Goal: Task Accomplishment & Management: Complete application form

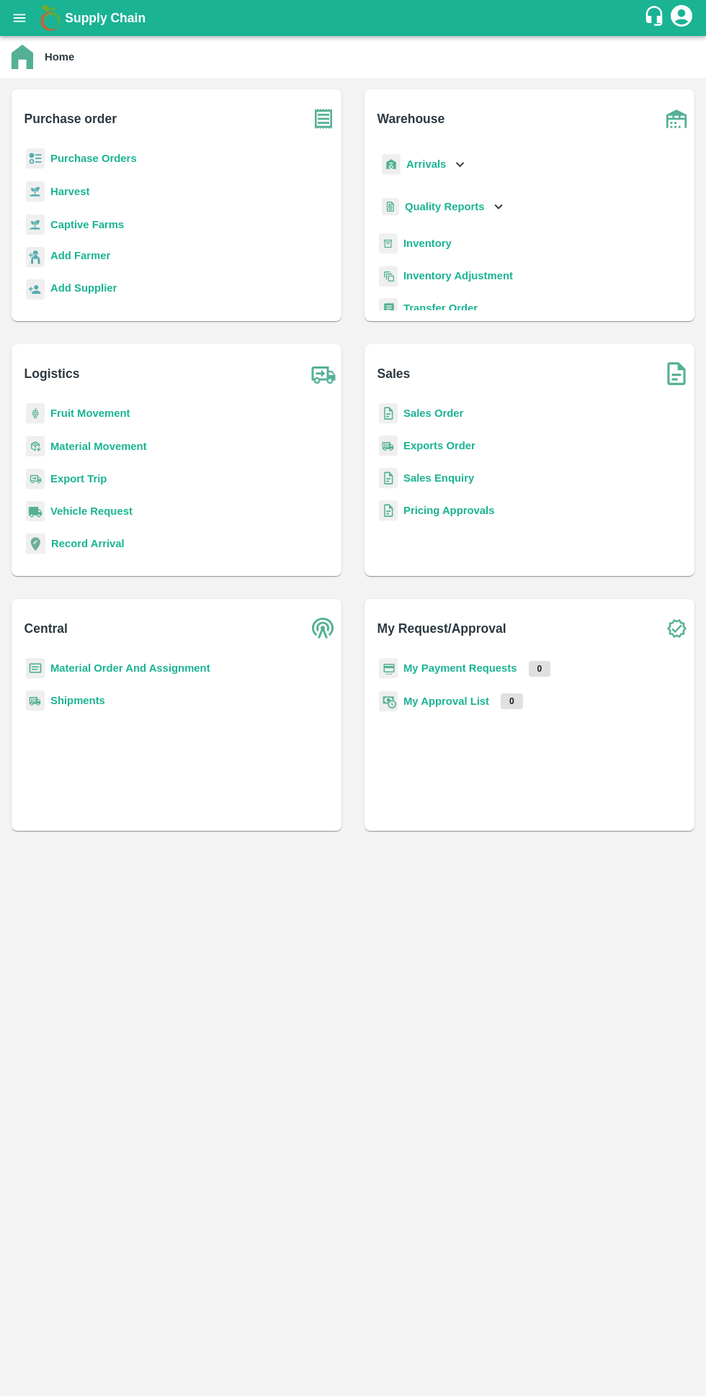
click at [61, 158] on b "Purchase Orders" at bounding box center [93, 159] width 86 height 12
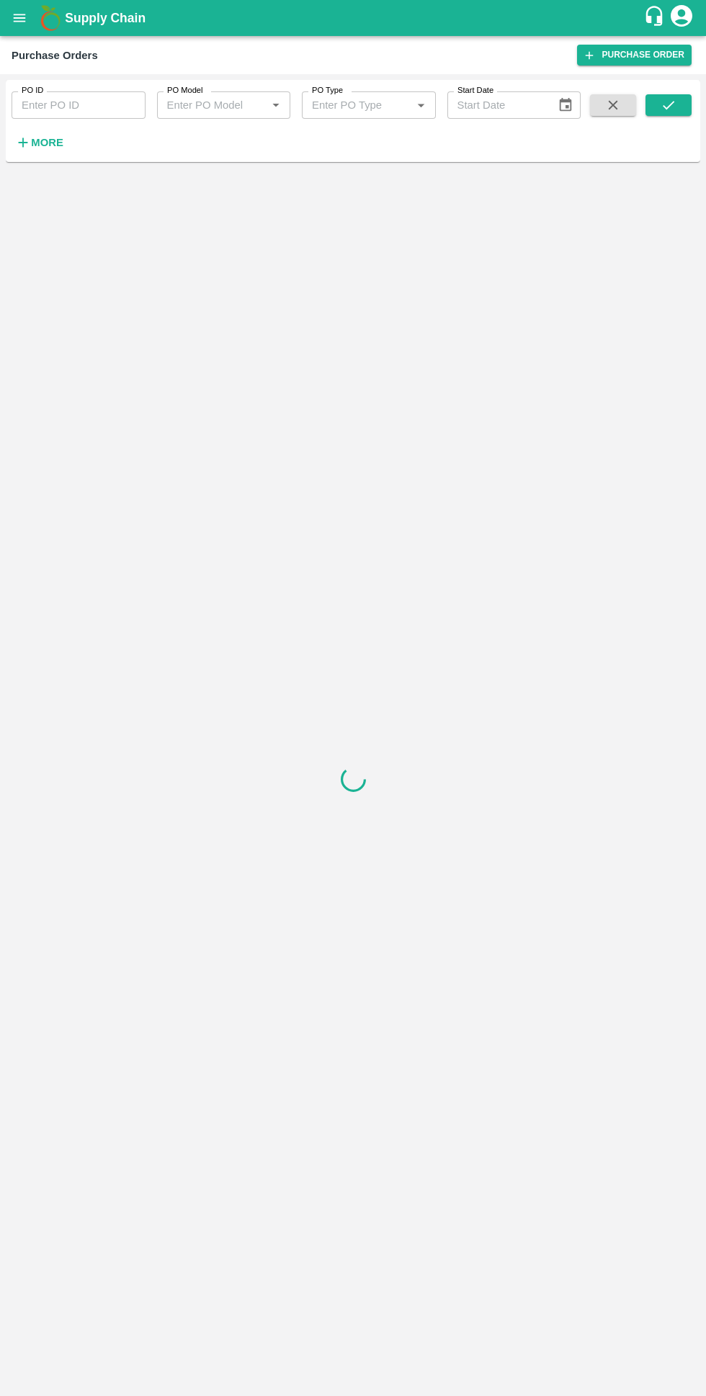
click at [42, 152] on h6 "More" at bounding box center [47, 142] width 32 height 19
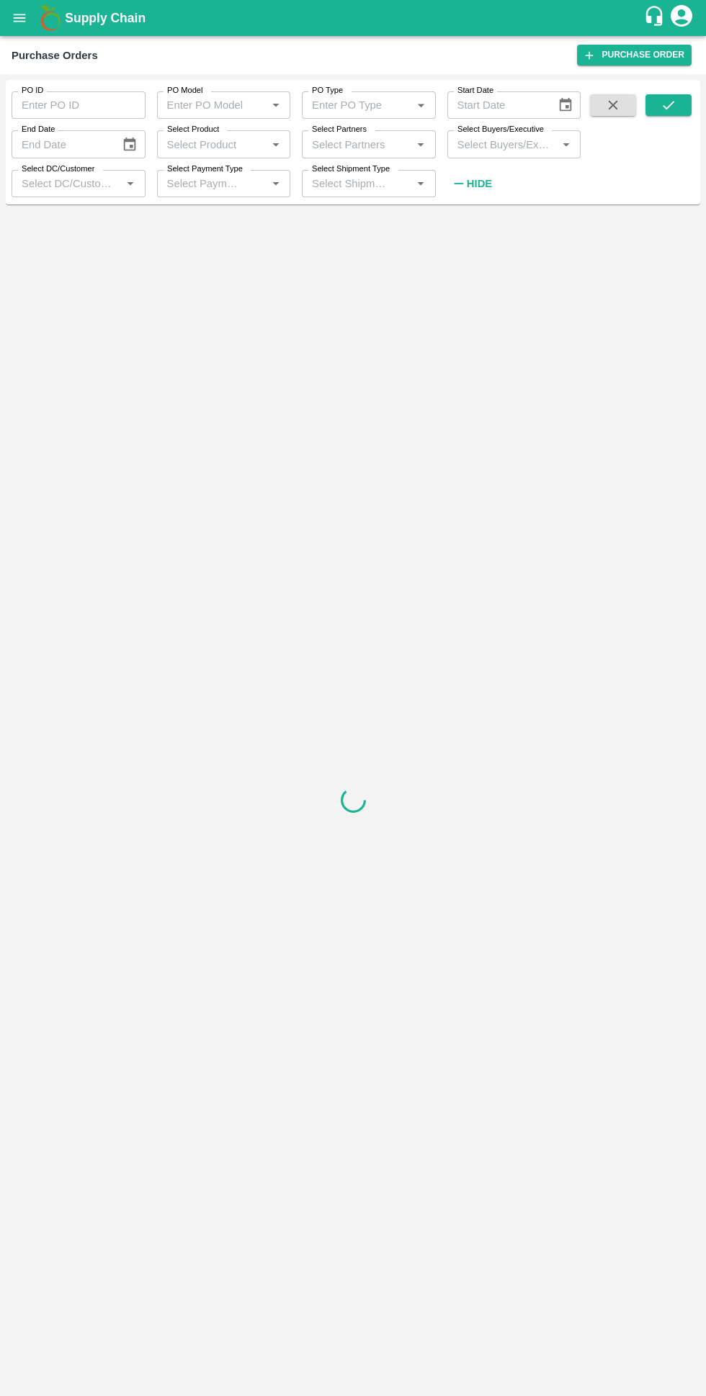
click at [456, 140] on input "Select Buyers/Executive" at bounding box center [502, 144] width 102 height 19
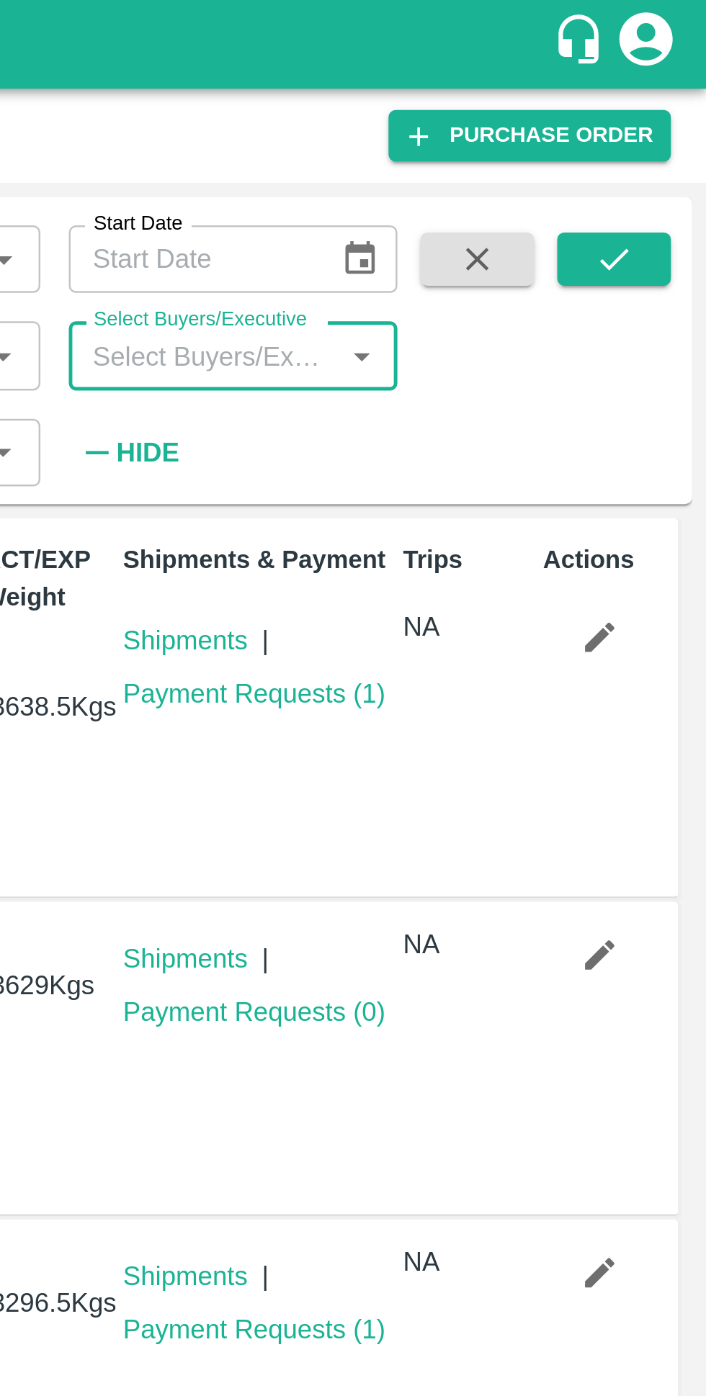
click at [480, 143] on input "Select Buyers/Executive" at bounding box center [502, 144] width 102 height 19
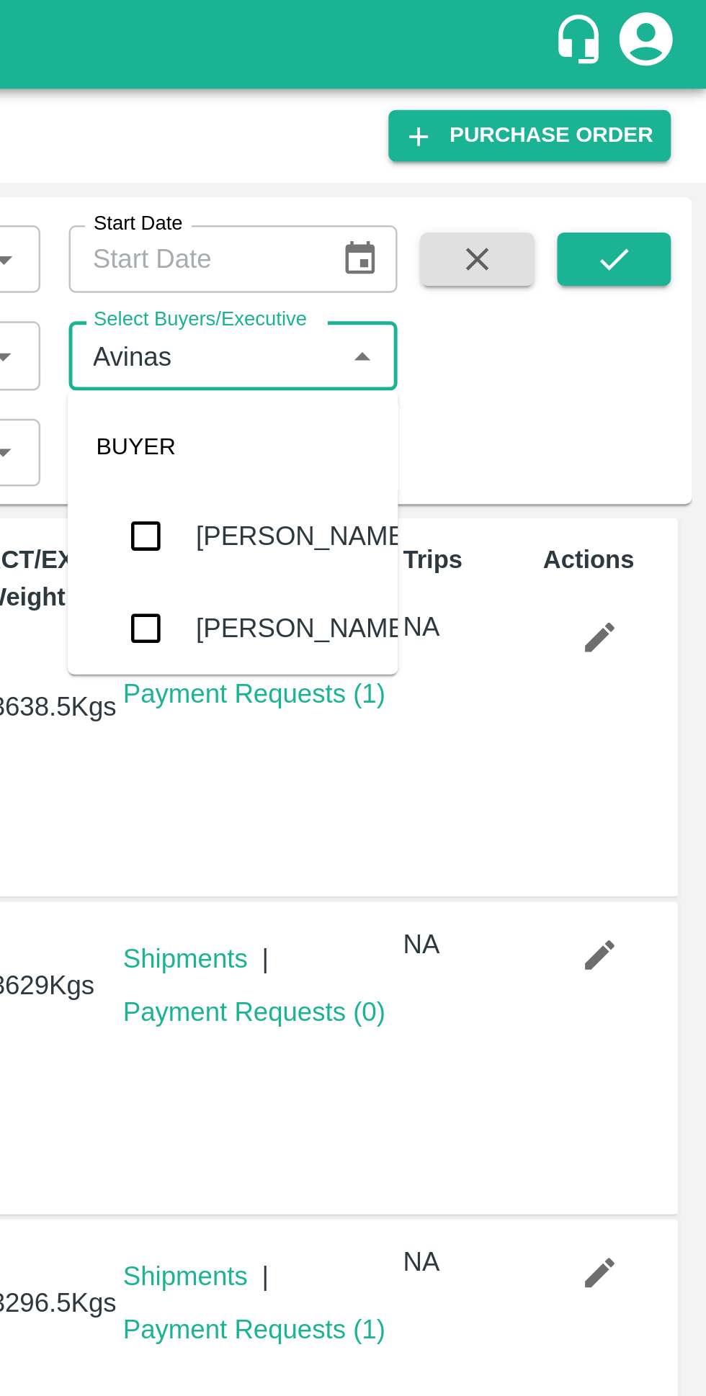
type input "Avinash"
click at [477, 264] on input "checkbox" at bounding box center [478, 254] width 29 height 29
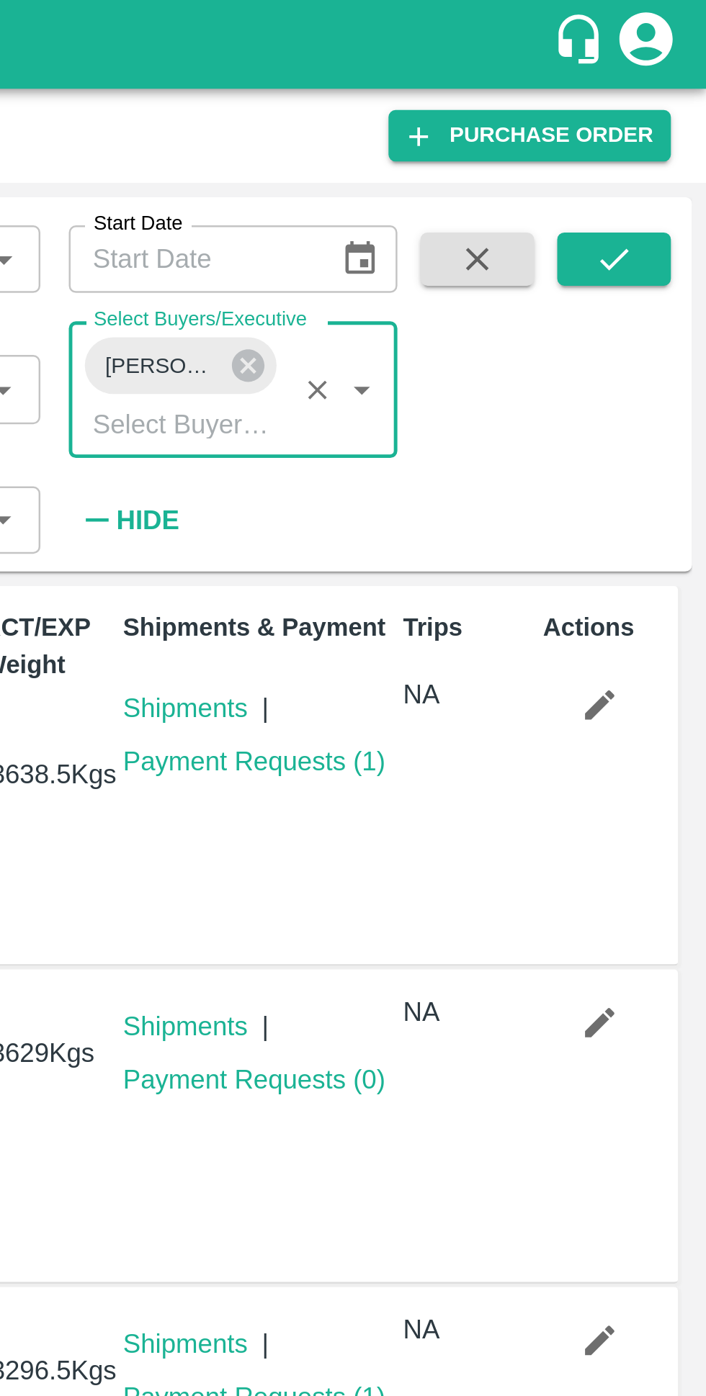
click at [662, 101] on icon "submit" at bounding box center [668, 105] width 16 height 16
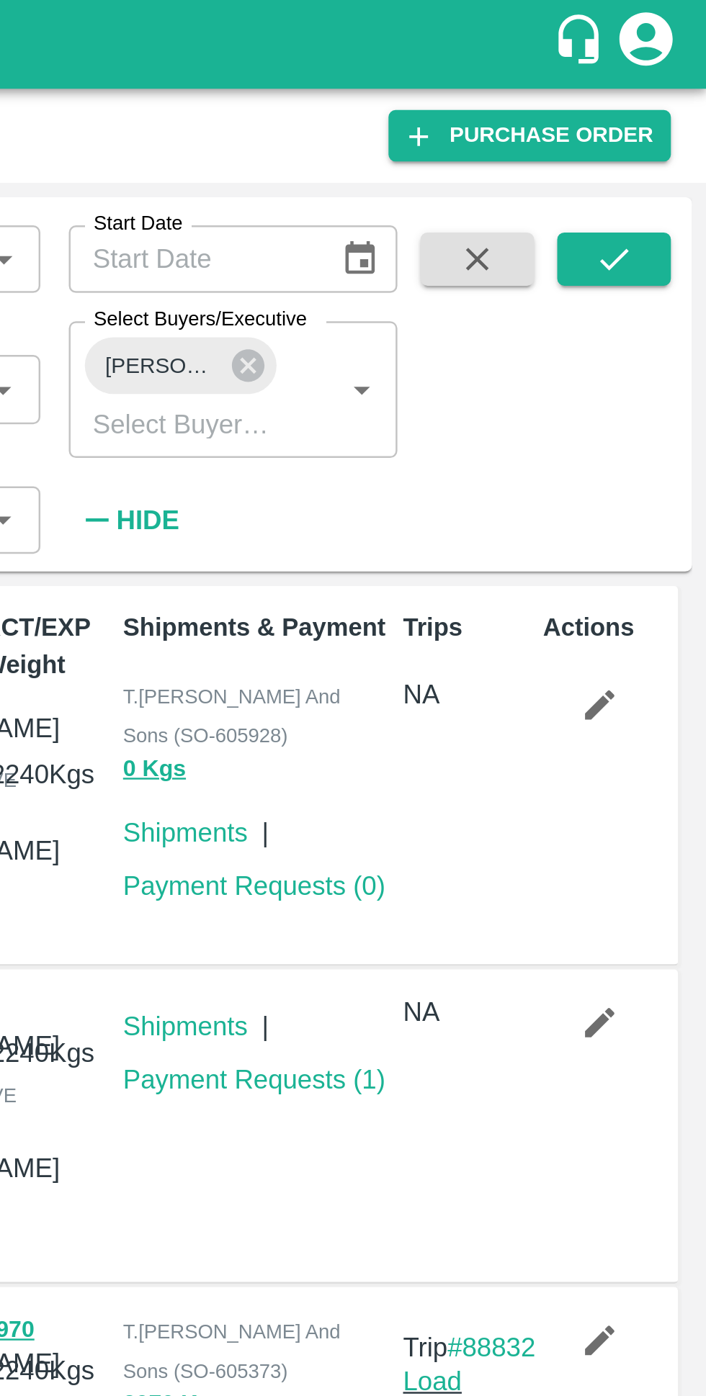
click at [539, 444] on link "Payment Requests ( 1 )" at bounding box center [522, 438] width 107 height 12
click at [539, 359] on link "Payment Requests ( 0 )" at bounding box center [522, 360] width 107 height 12
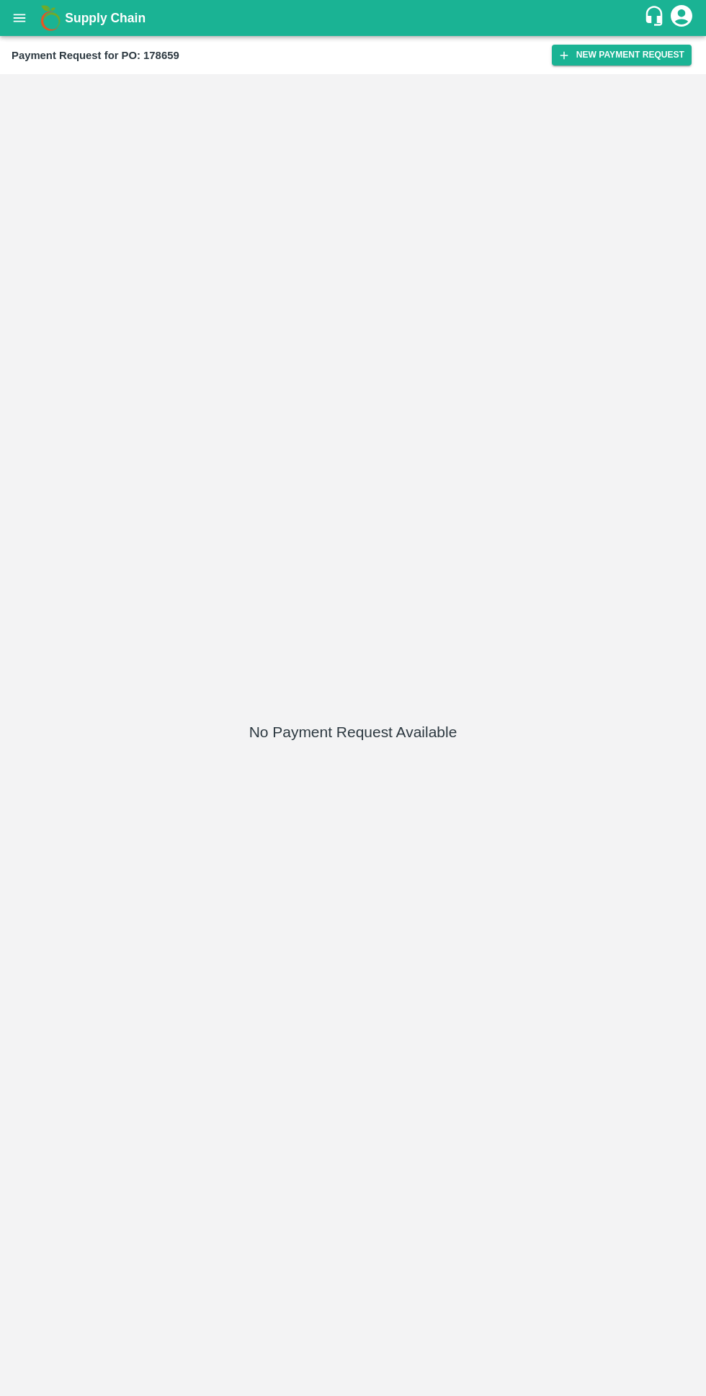
click at [578, 61] on button "New Payment Request" at bounding box center [622, 55] width 140 height 21
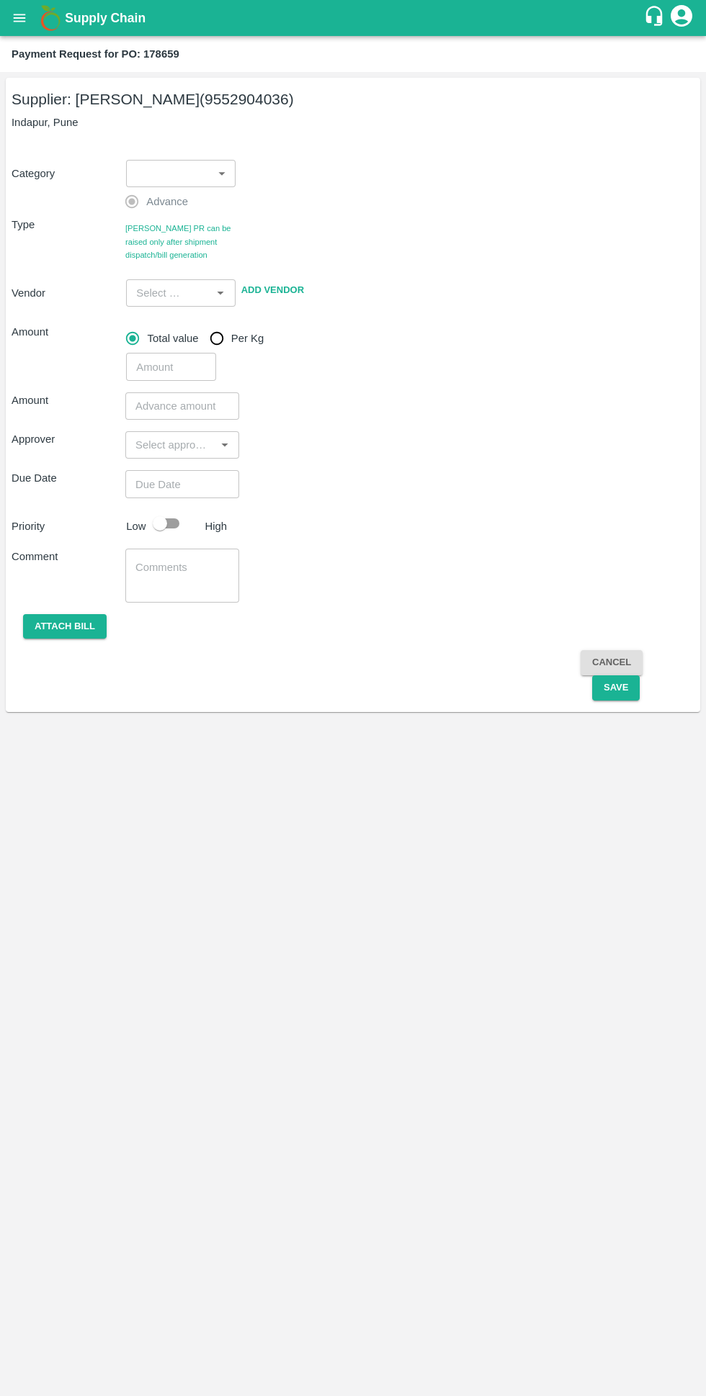
click at [140, 169] on body "Supply Chain Payment Request for PO: 178659 Supplier: SHIVAJI RAJARAM AVACHAR (…" at bounding box center [353, 698] width 706 height 1396
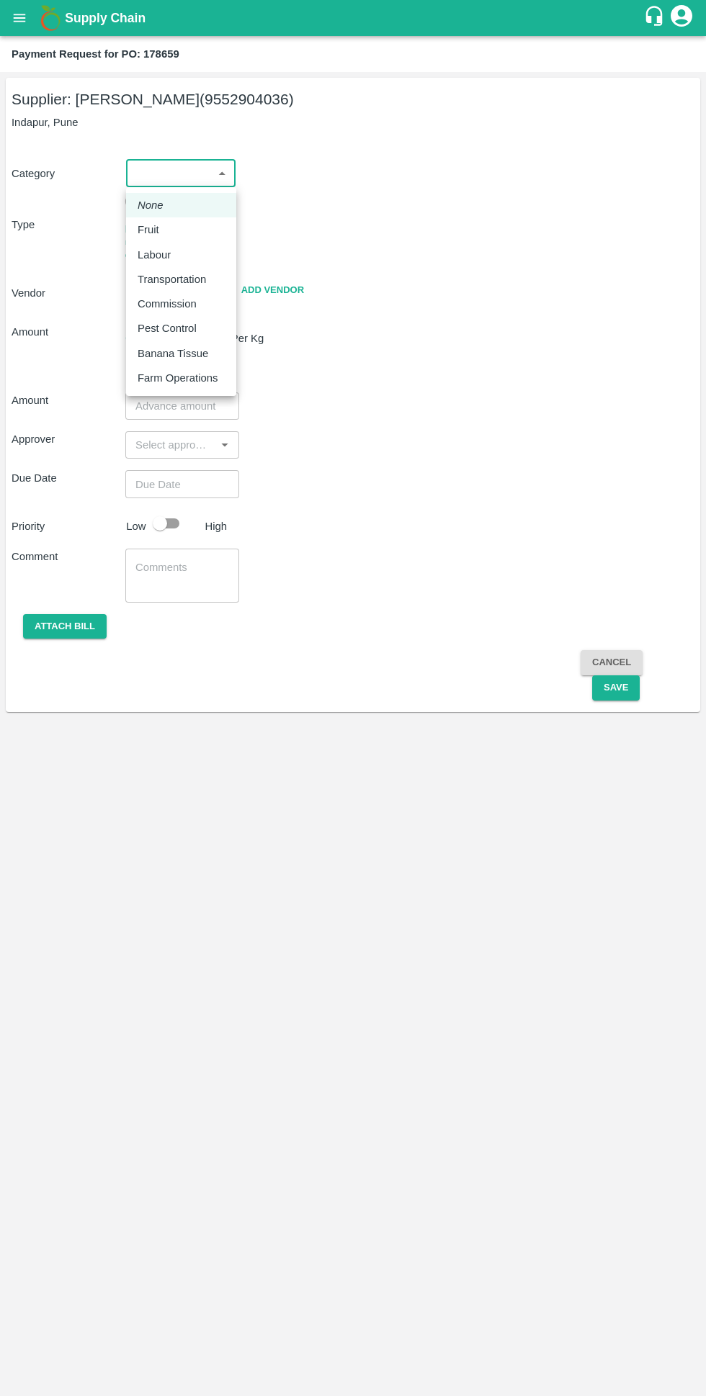
click at [131, 225] on li "Fruit" at bounding box center [181, 229] width 110 height 24
type input "1"
type input "SHIVAJI RAJARAM AVACHAR - 9552904036(Supplier)"
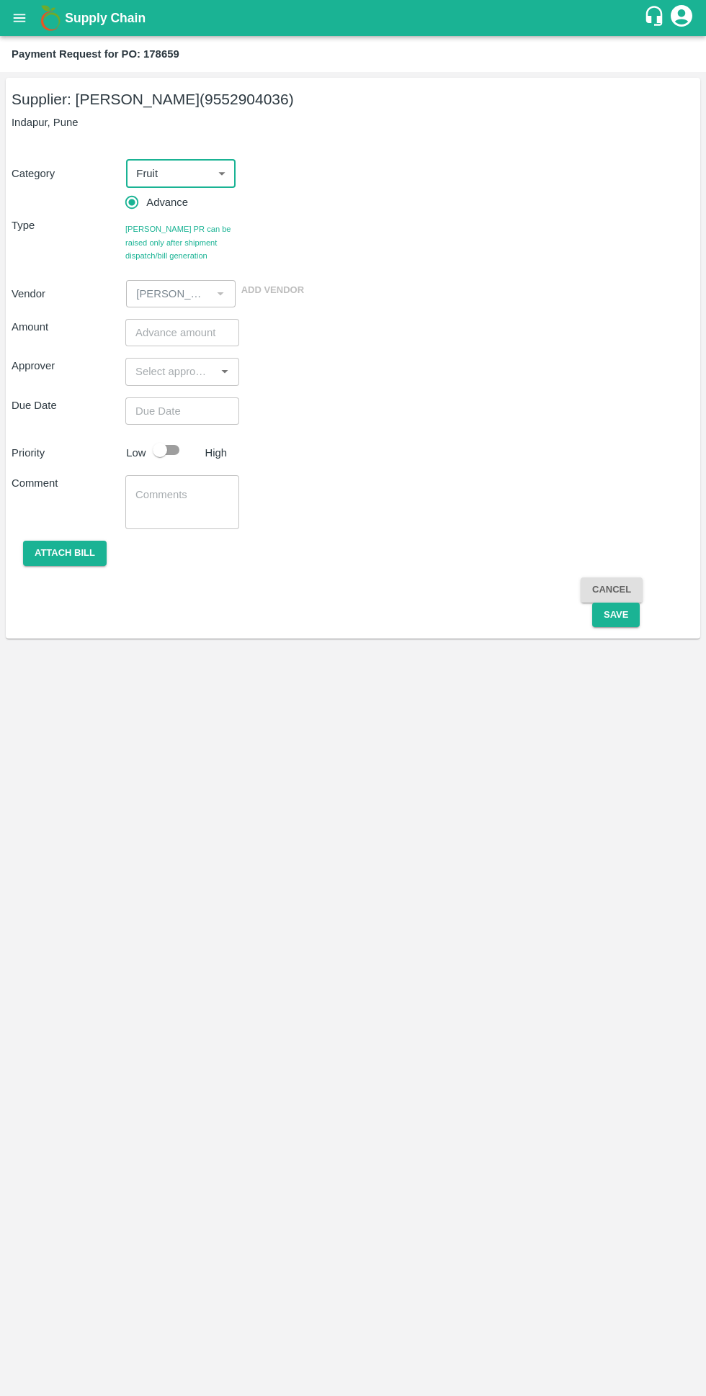
click at [153, 333] on input "number" at bounding box center [182, 332] width 114 height 27
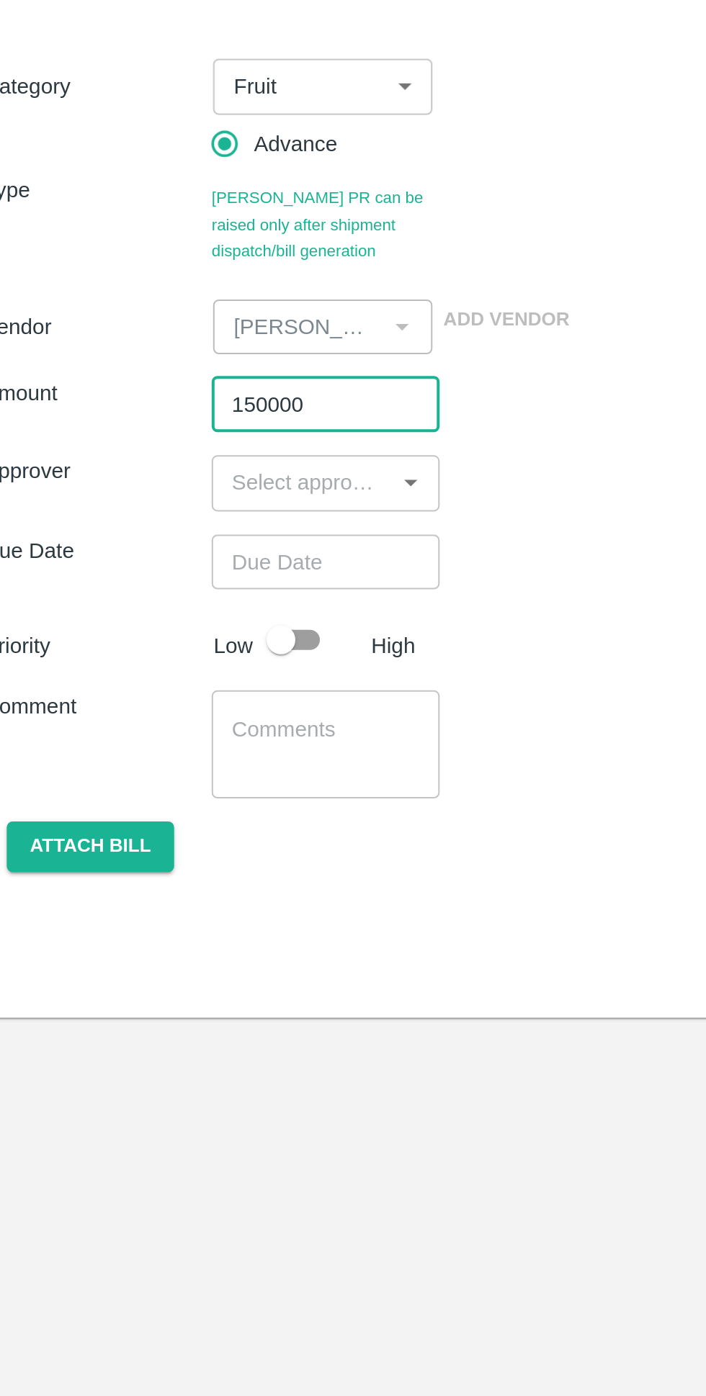
type input "150000"
click at [145, 369] on input "input" at bounding box center [170, 371] width 81 height 19
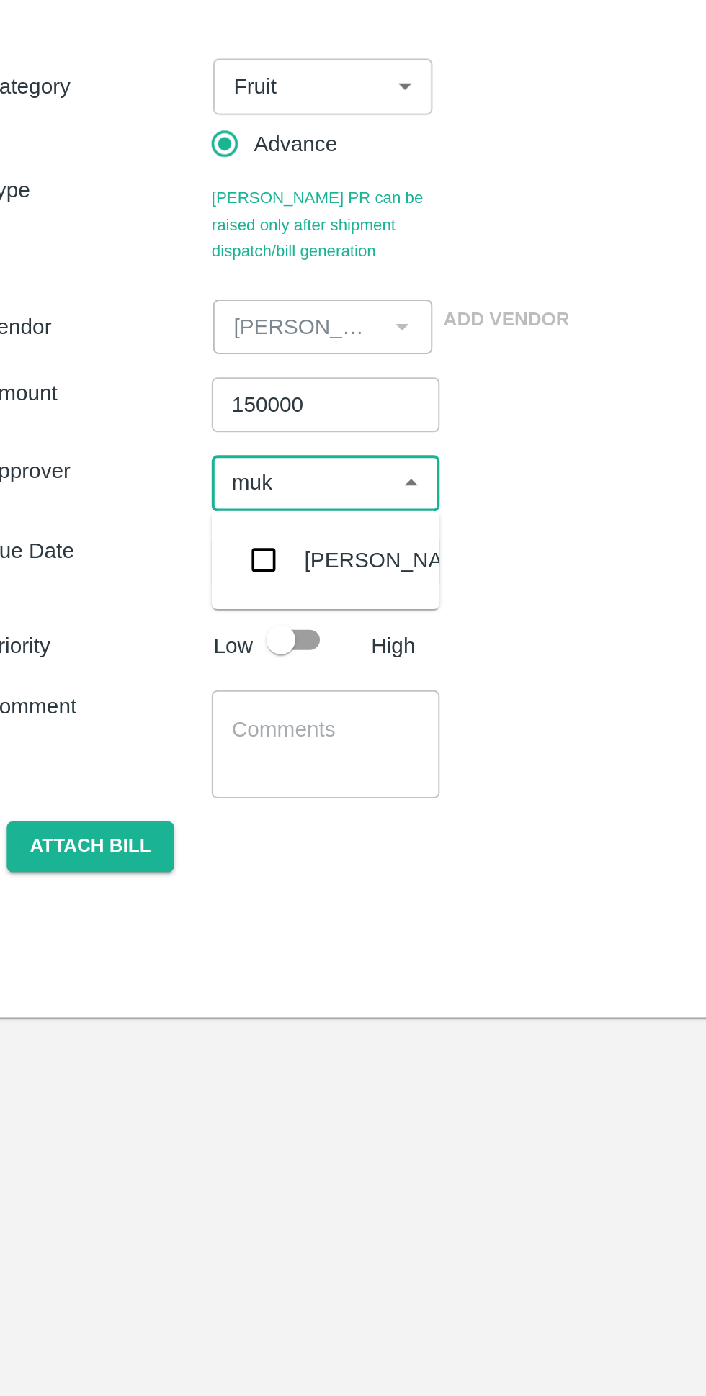
type input "muku"
click at [153, 413] on input "checkbox" at bounding box center [151, 410] width 29 height 29
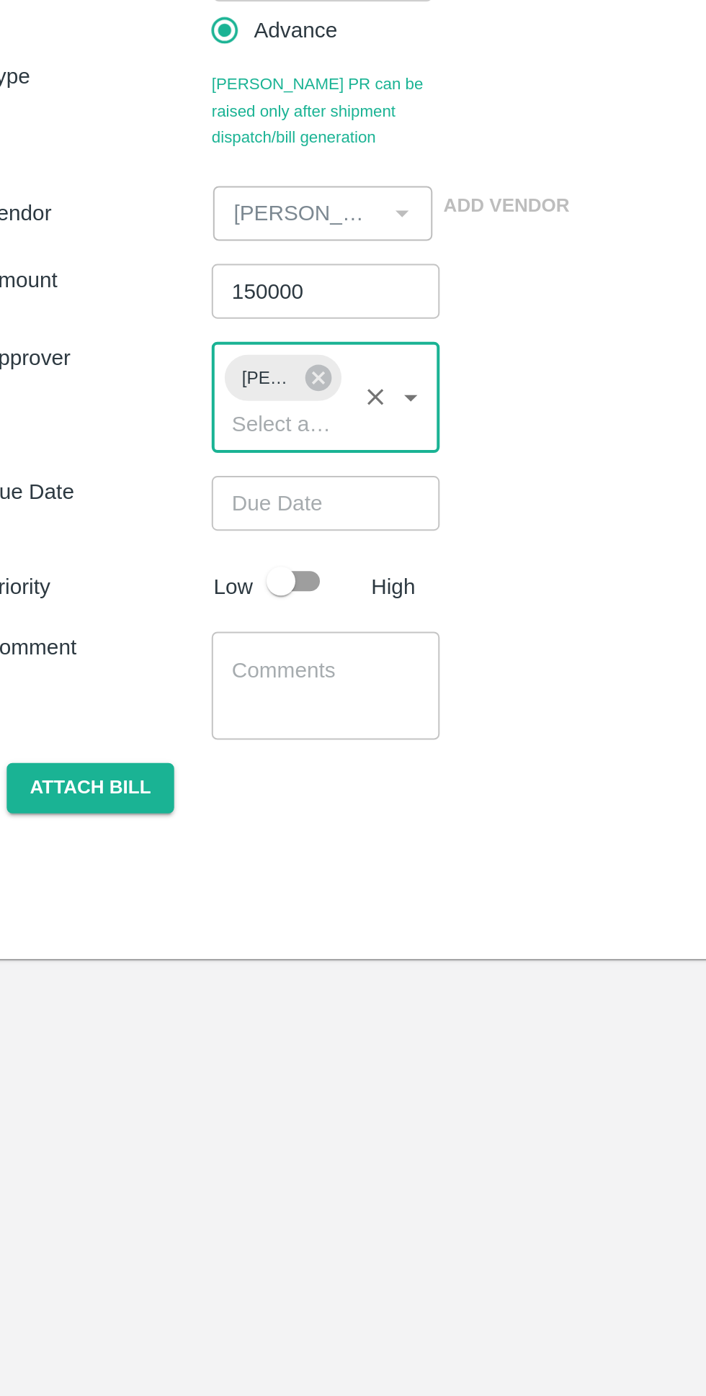
click at [129, 441] on input "Choose date" at bounding box center [177, 438] width 104 height 27
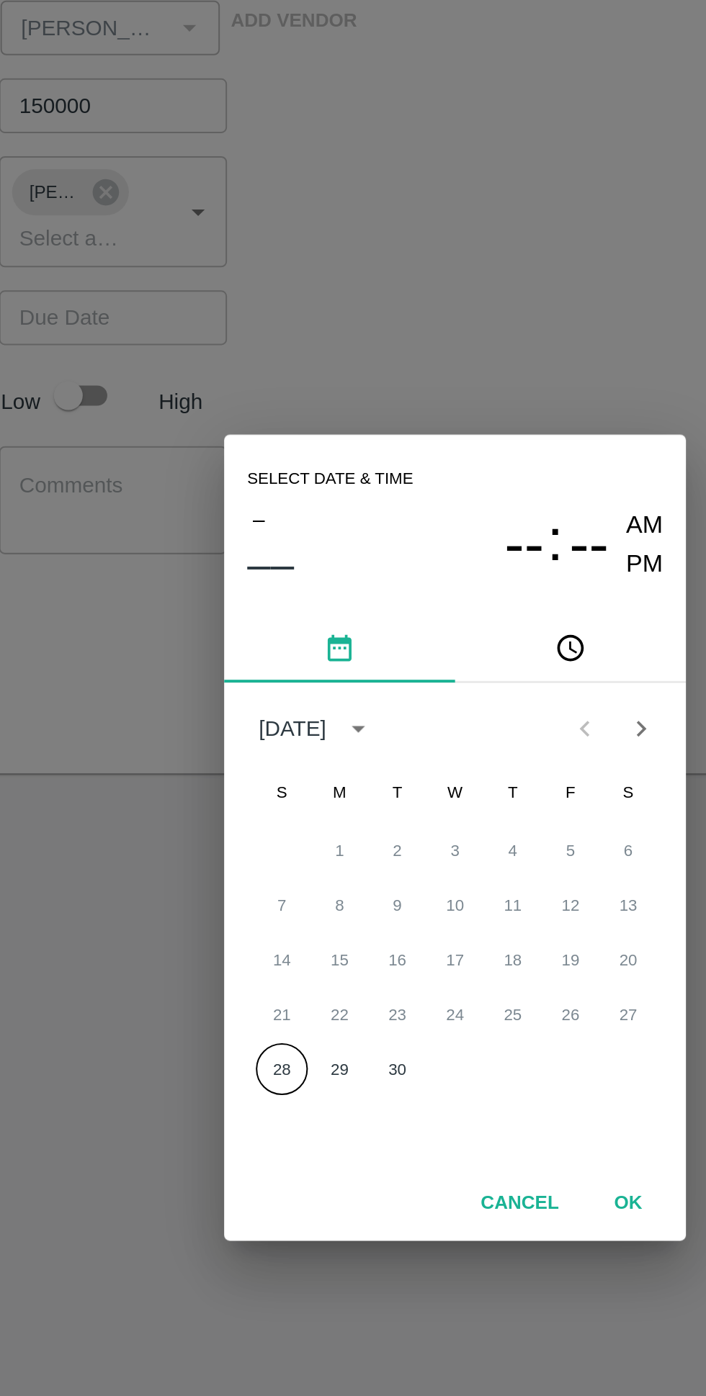
click at [264, 772] on div "14 15 16 17 18 19 20" at bounding box center [353, 759] width 230 height 26
click at [397, 799] on div "21 22 23 24 25 26 27" at bounding box center [353, 786] width 230 height 26
click at [258, 827] on button "28" at bounding box center [266, 814] width 26 height 26
type input "28/09/2025 12:00 AM"
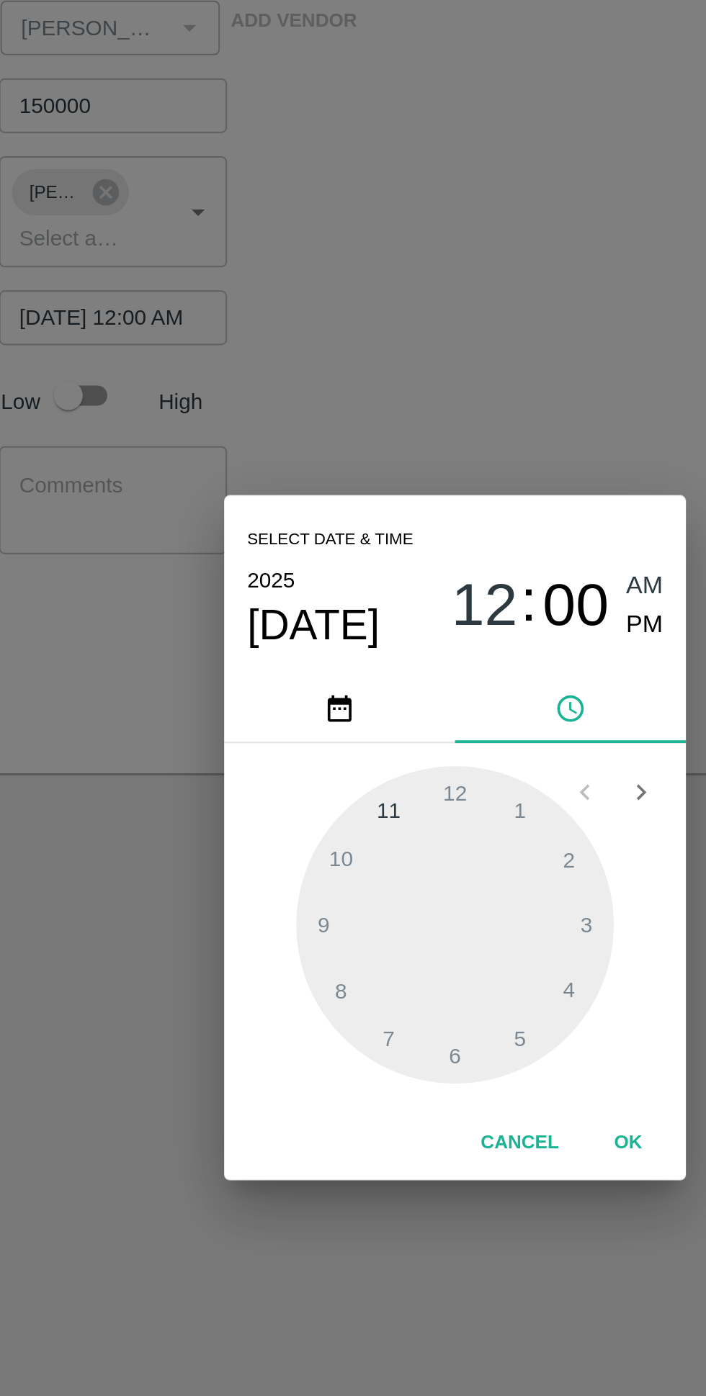
click at [433, 863] on button "OK" at bounding box center [439, 850] width 46 height 25
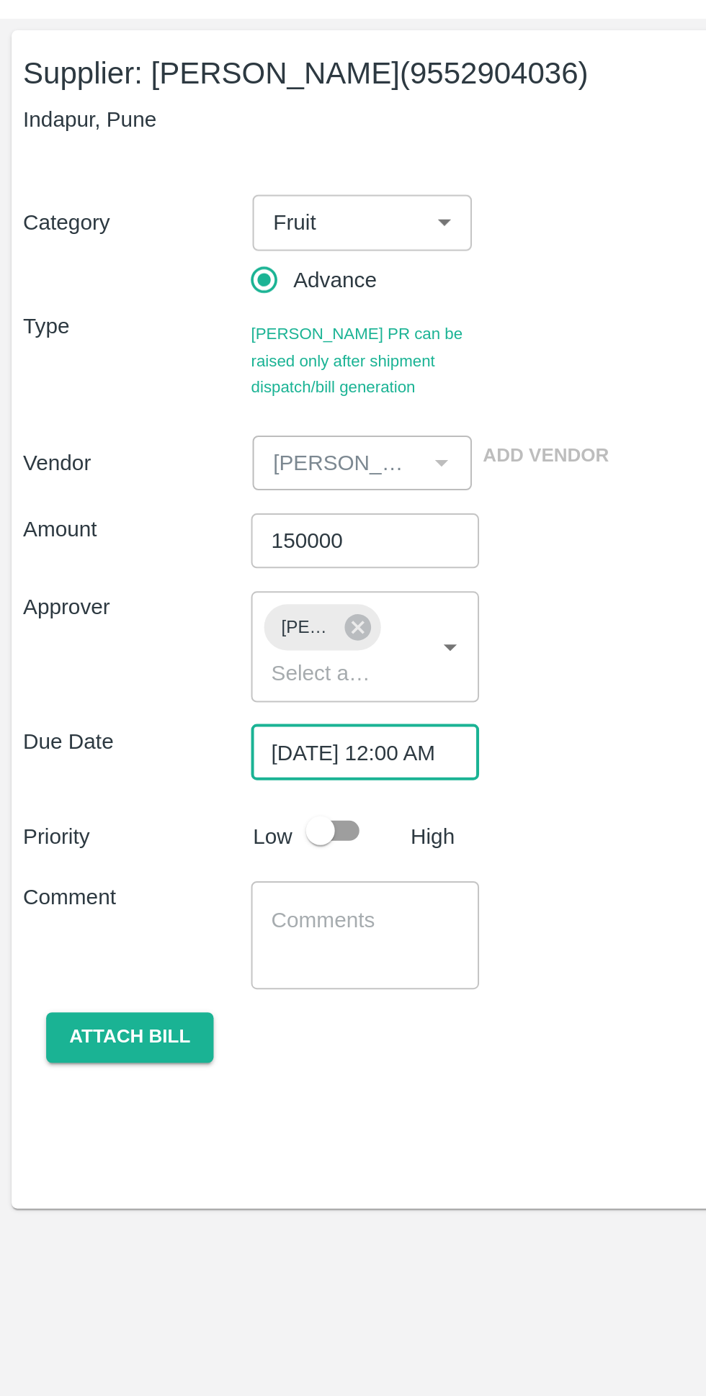
click at [168, 472] on input "checkbox" at bounding box center [160, 477] width 82 height 27
checkbox input "true"
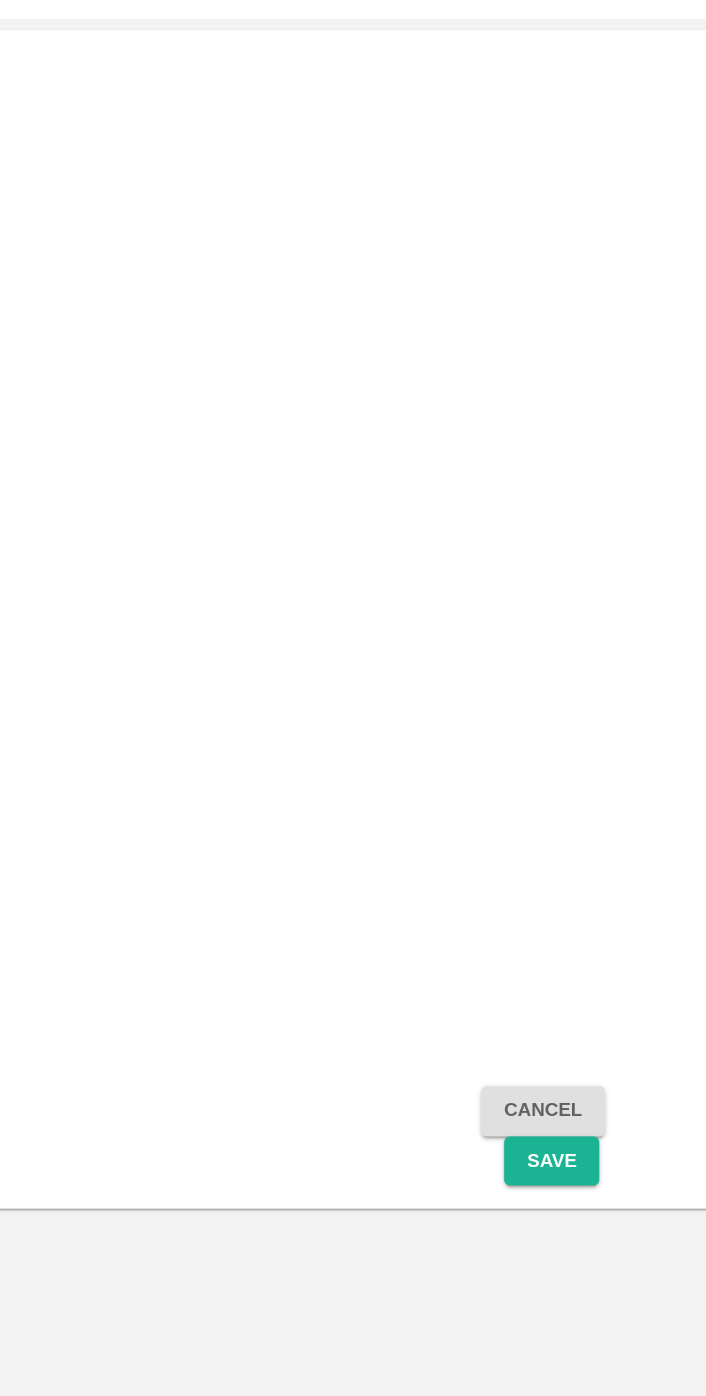
scroll to position [0, 0]
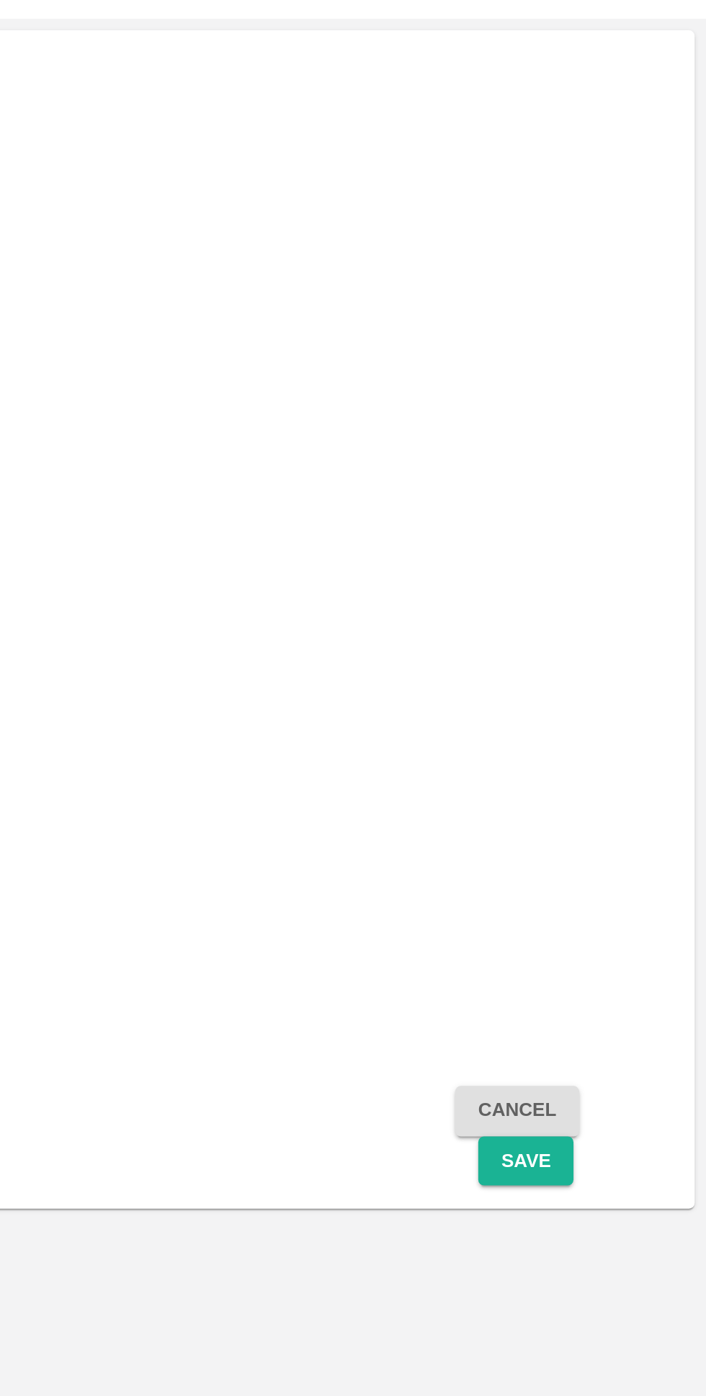
click at [625, 639] on button "Save" at bounding box center [616, 642] width 48 height 25
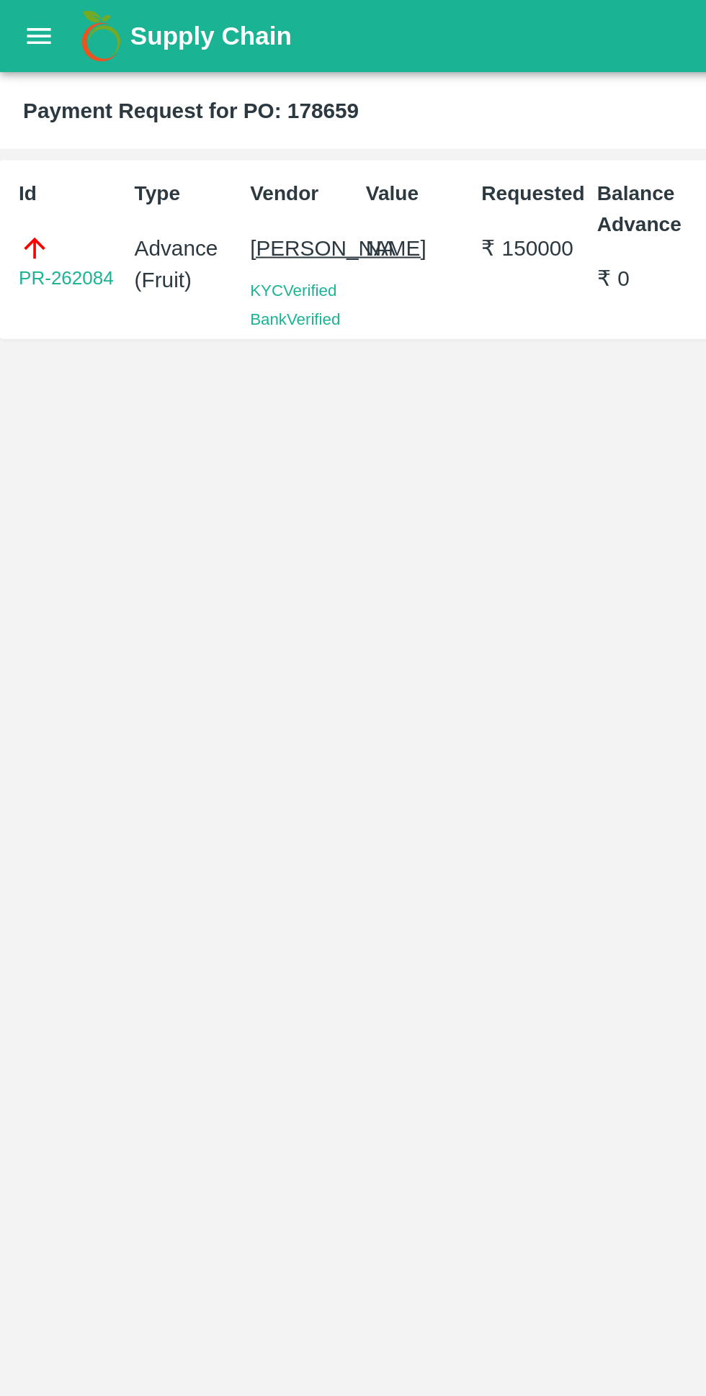
click at [18, 16] on icon "open drawer" at bounding box center [20, 18] width 16 height 16
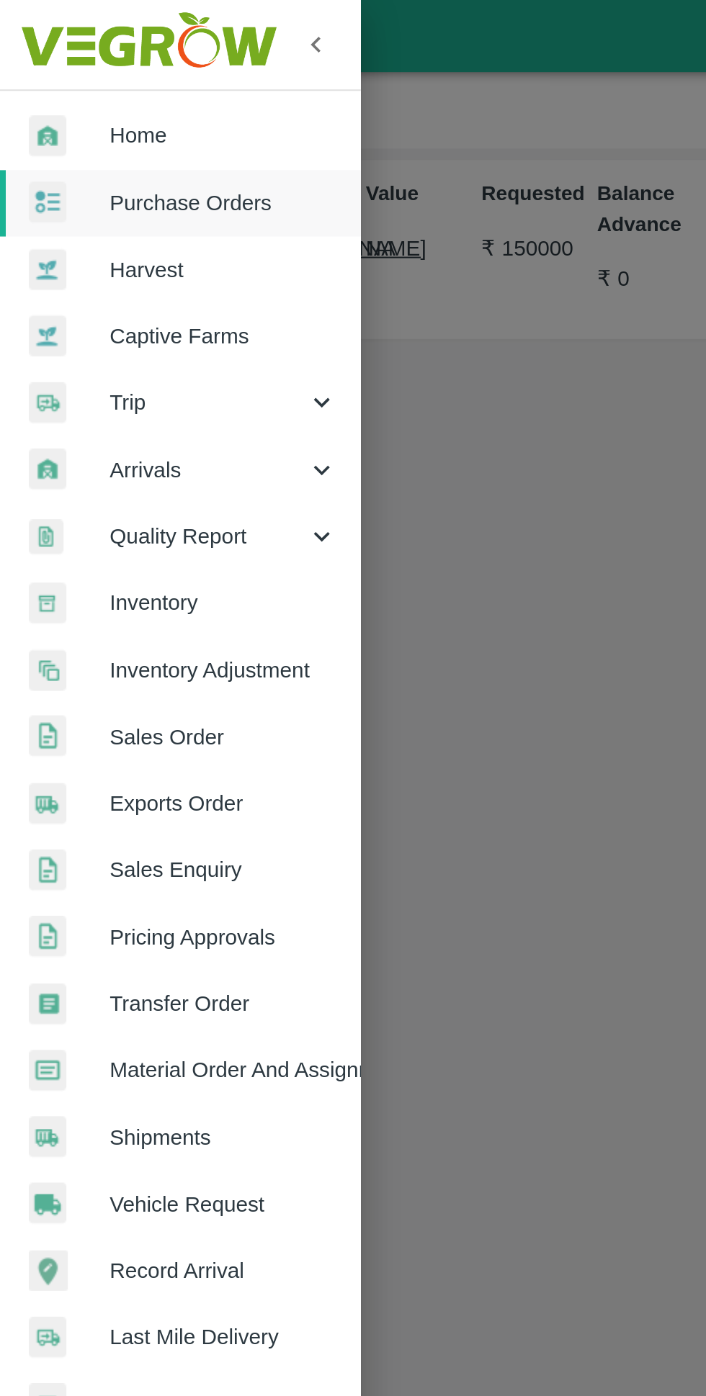
click at [58, 77] on link "Home" at bounding box center [90, 67] width 180 height 33
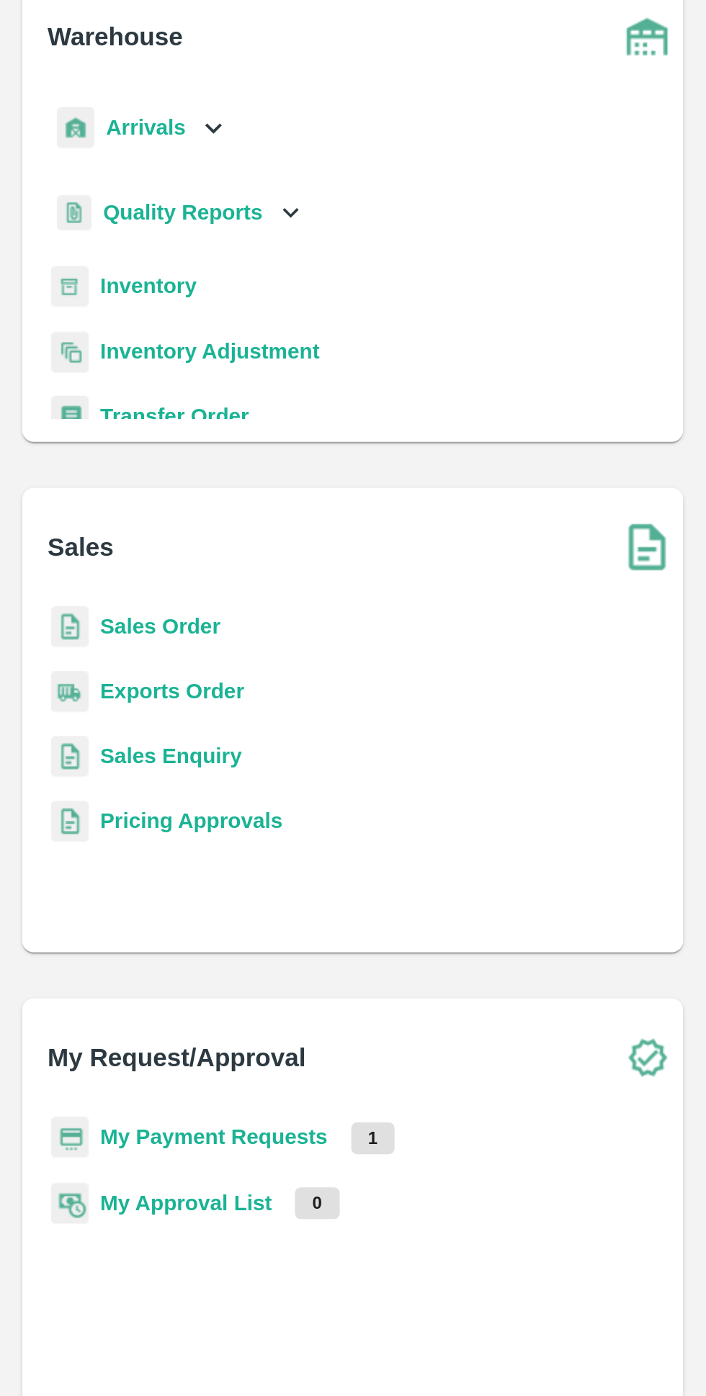
click at [477, 667] on b "My Payment Requests" at bounding box center [460, 668] width 114 height 12
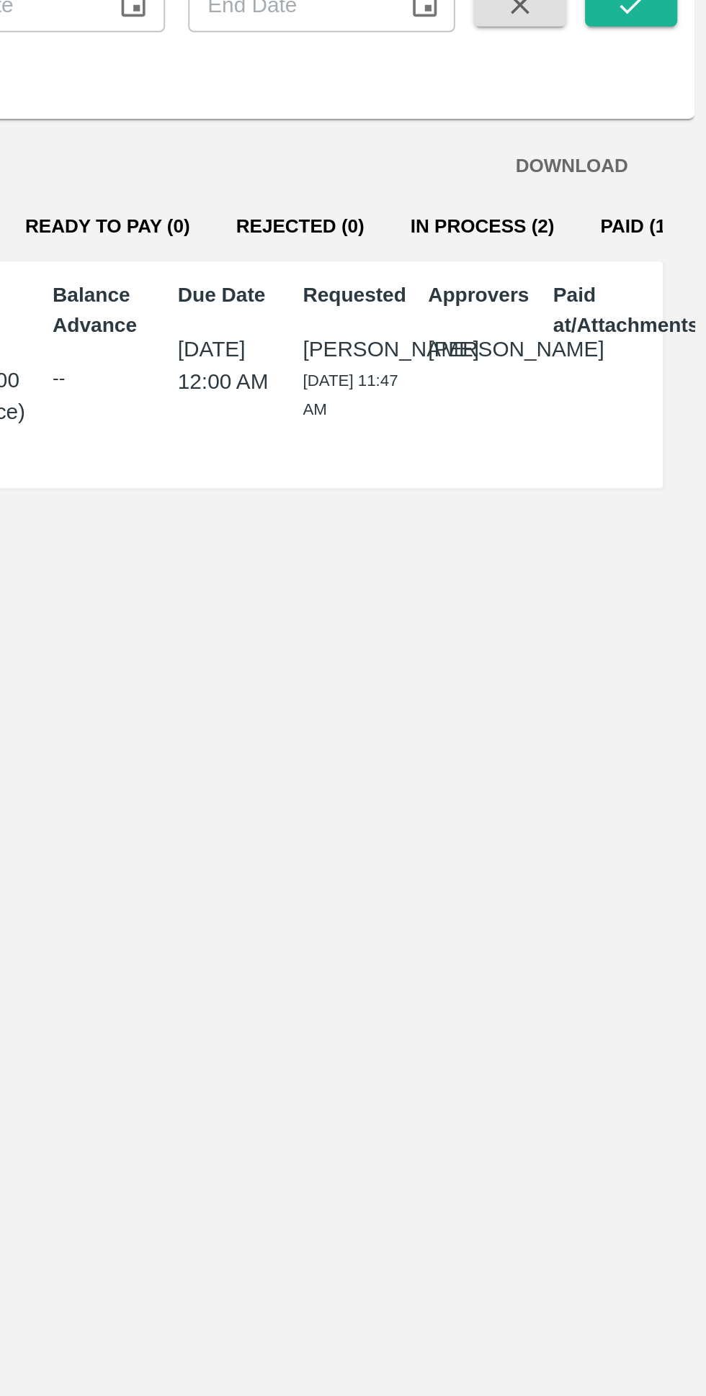
click at [554, 208] on button "In Process (2)" at bounding box center [593, 214] width 95 height 35
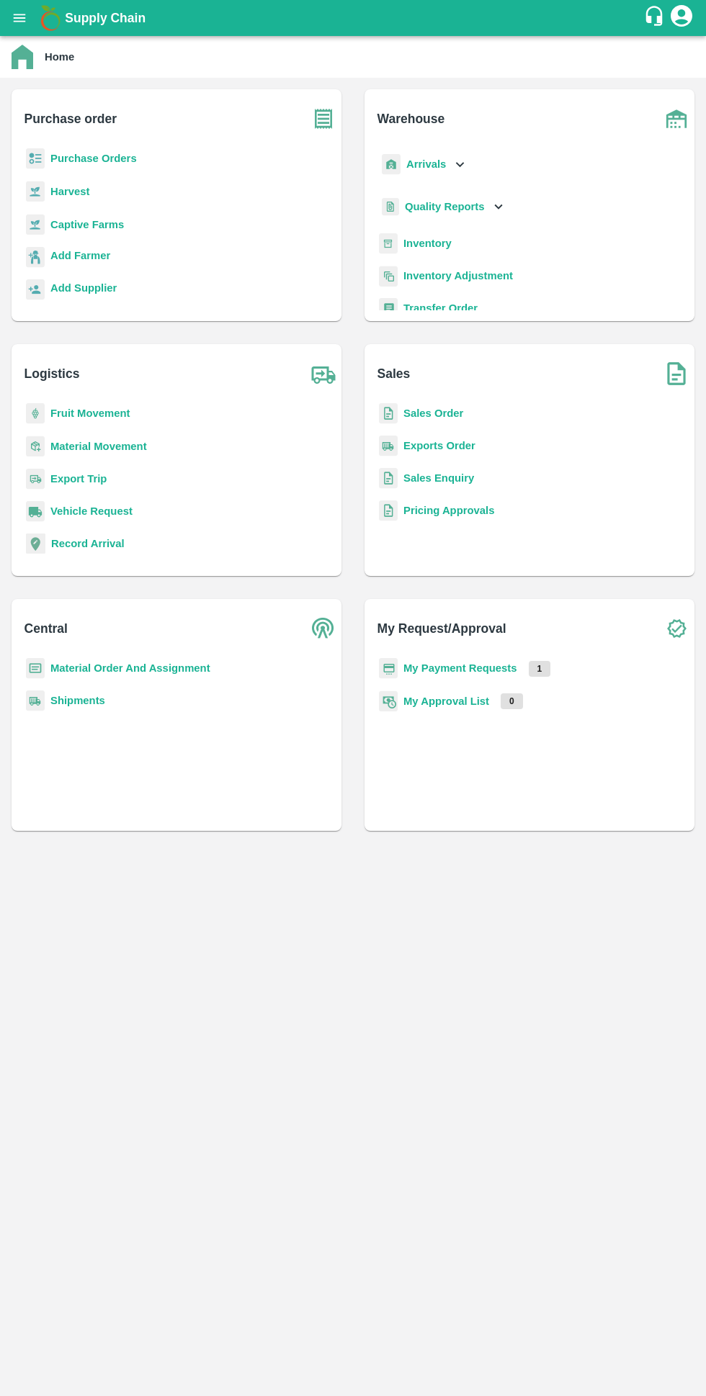
click at [465, 665] on b "My Payment Requests" at bounding box center [460, 668] width 114 height 12
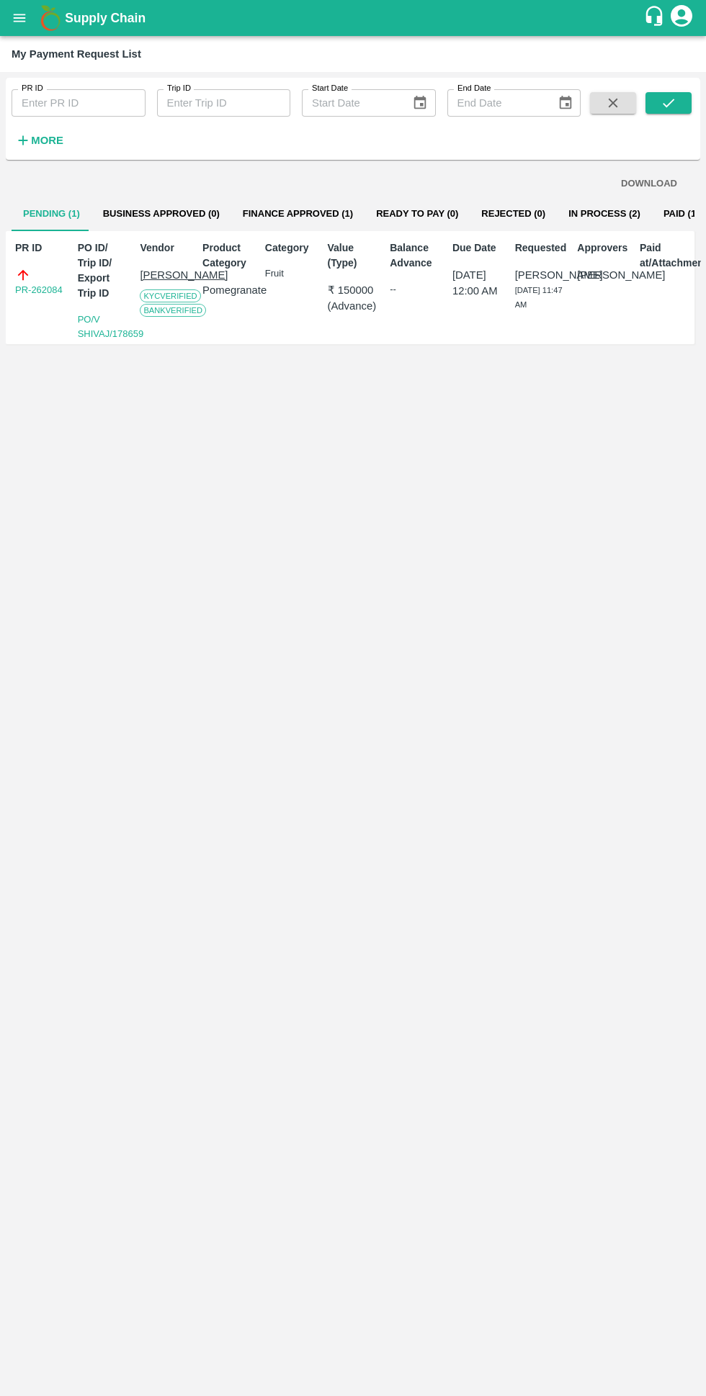
scroll to position [0, 2]
